Goal: Task Accomplishment & Management: Use online tool/utility

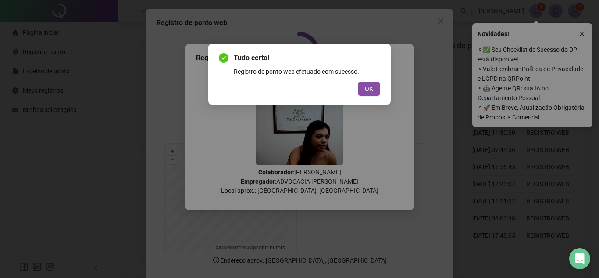
scroll to position [46, 0]
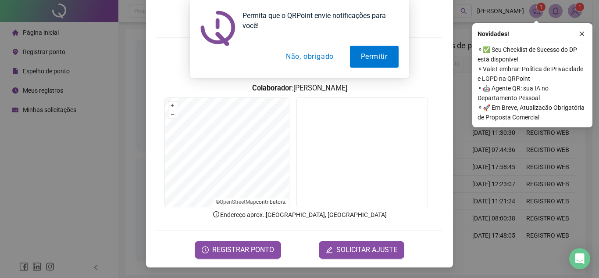
click at [319, 62] on button "Não, obrigado" at bounding box center [310, 57] width 70 height 22
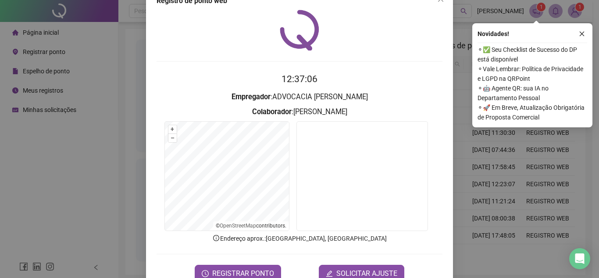
scroll to position [0, 0]
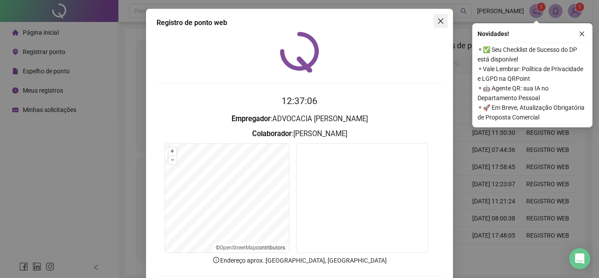
click at [434, 23] on span "Close" at bounding box center [441, 21] width 14 height 7
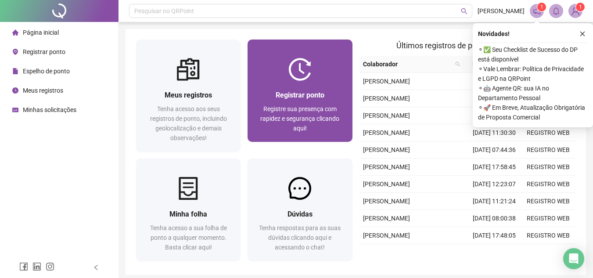
click at [328, 94] on div "Registrar ponto" at bounding box center [299, 94] width 83 height 11
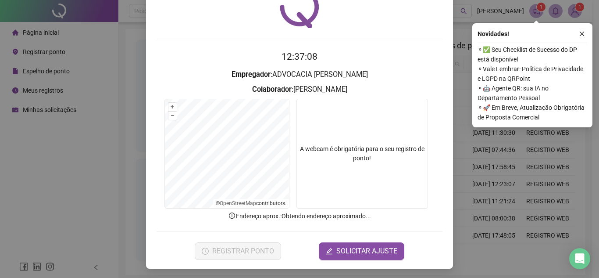
scroll to position [46, 0]
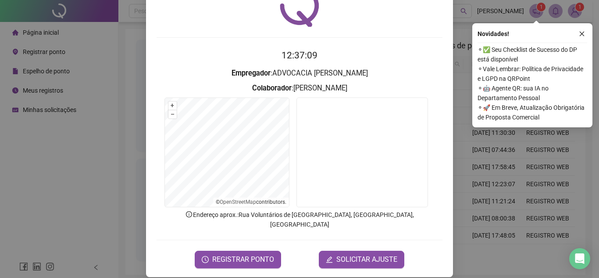
click at [249, 236] on form "12:37:09 Empregador : ADVOCACIA DE [PERSON_NAME] : [PERSON_NAME] + – ⇧ › © Open…" at bounding box center [300, 157] width 286 height 219
click at [243, 254] on span "REGISTRAR PONTO" at bounding box center [243, 259] width 62 height 11
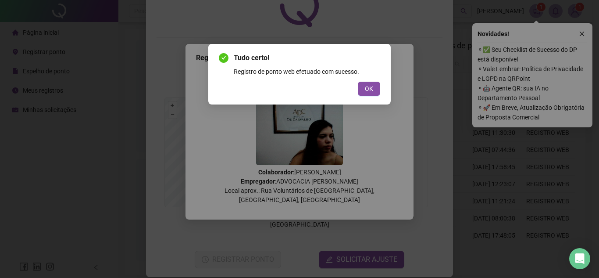
drag, startPoint x: 57, startPoint y: 142, endPoint x: 64, endPoint y: 148, distance: 9.0
click at [64, 148] on div "Tudo certo! Registro de ponto web efetuado com sucesso. OK" at bounding box center [299, 139] width 599 height 278
